Goal: Entertainment & Leisure: Consume media (video, audio)

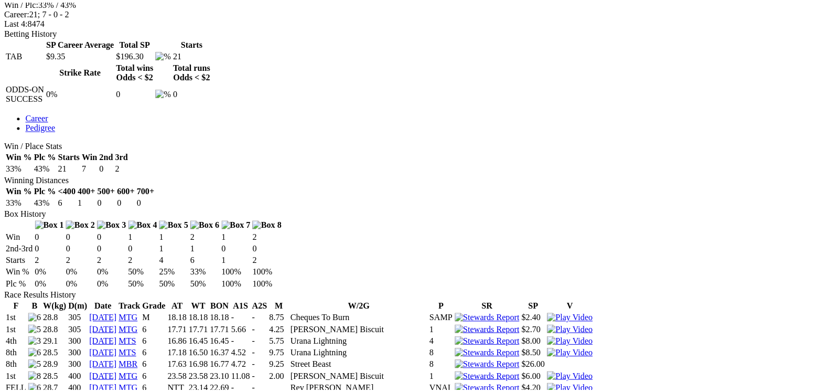
scroll to position [481, 0]
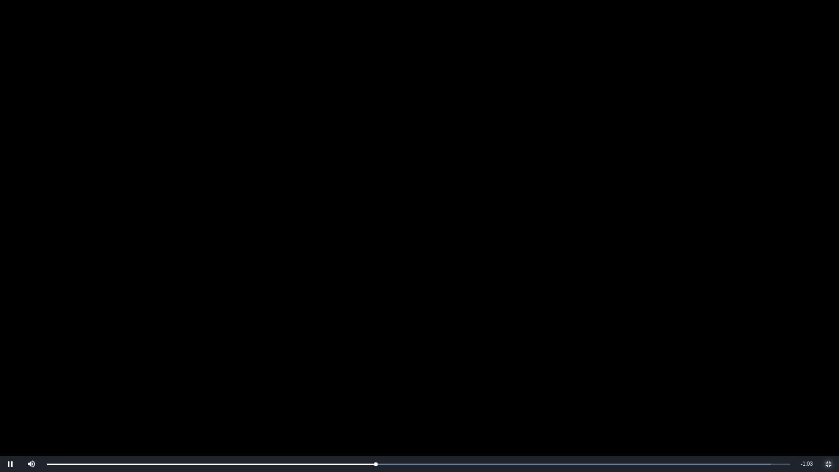
click at [829, 382] on span "Video Player" at bounding box center [828, 464] width 21 height 0
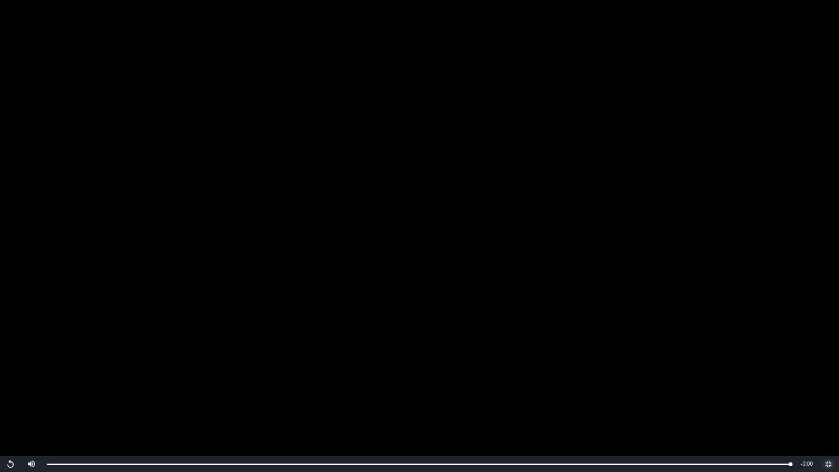
click at [829, 382] on span "Video Player" at bounding box center [828, 464] width 21 height 0
